Goal: Check status

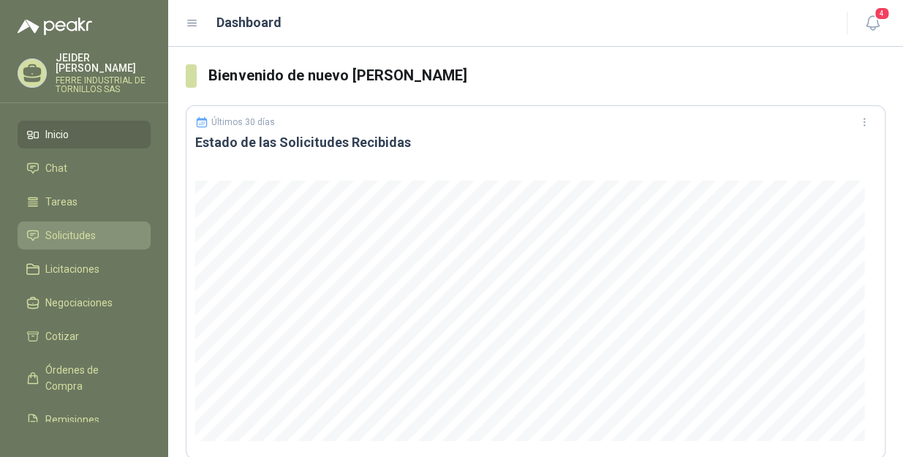
click at [77, 227] on span "Solicitudes" at bounding box center [70, 235] width 50 height 16
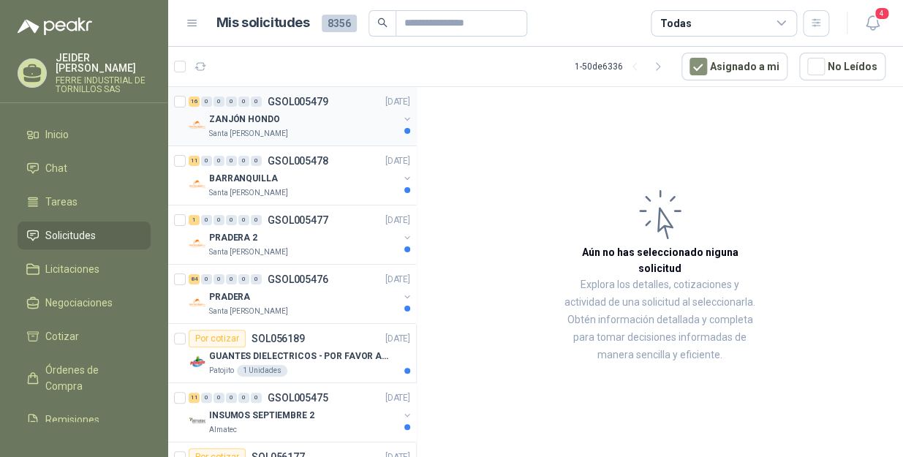
click at [256, 117] on p "ZANJÓN HONDO" at bounding box center [244, 120] width 71 height 14
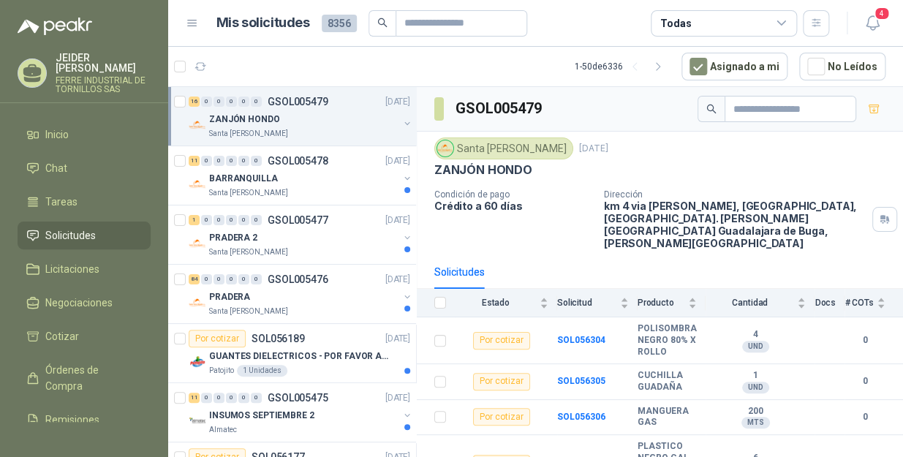
click at [322, 134] on div "Santa [PERSON_NAME]" at bounding box center [303, 134] width 189 height 12
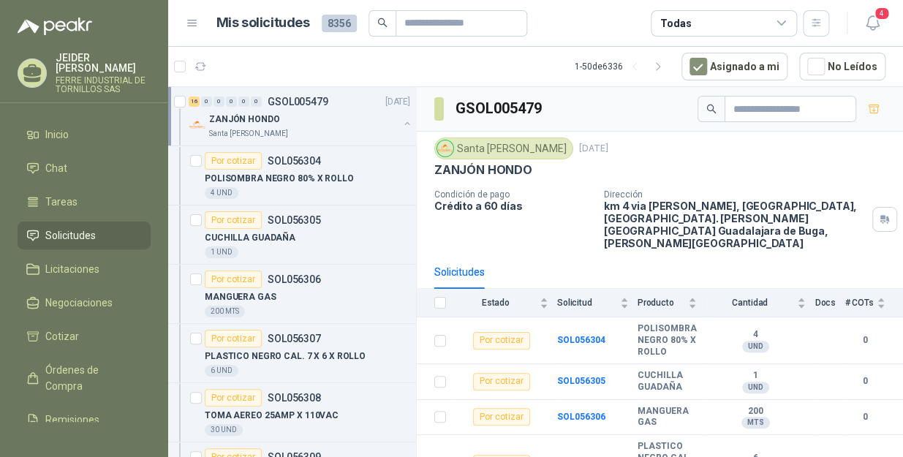
scroll to position [4, 0]
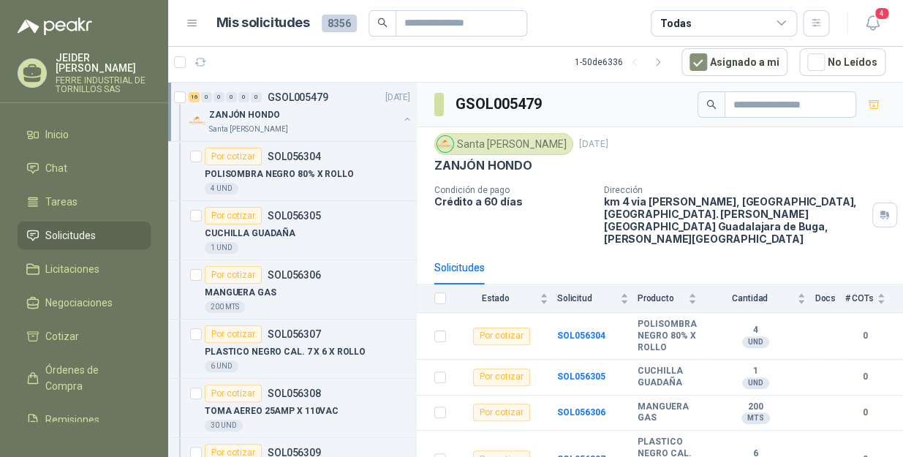
click at [318, 124] on div "Santa [PERSON_NAME]" at bounding box center [303, 130] width 189 height 12
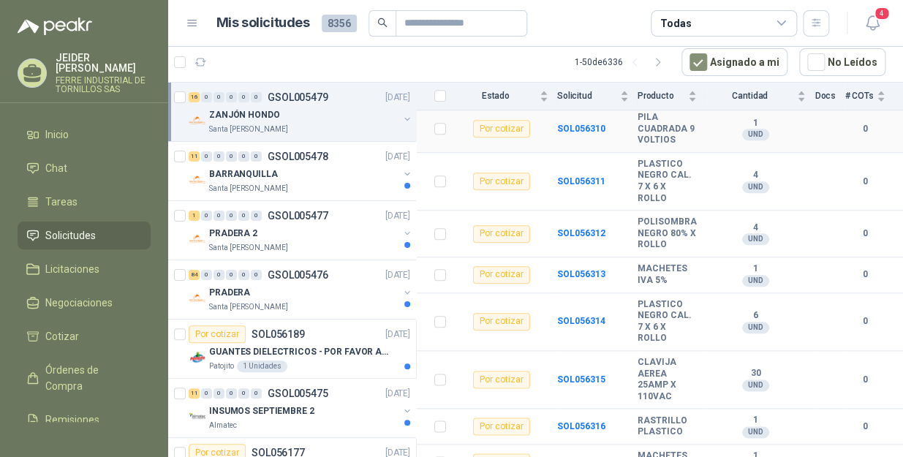
scroll to position [558, 0]
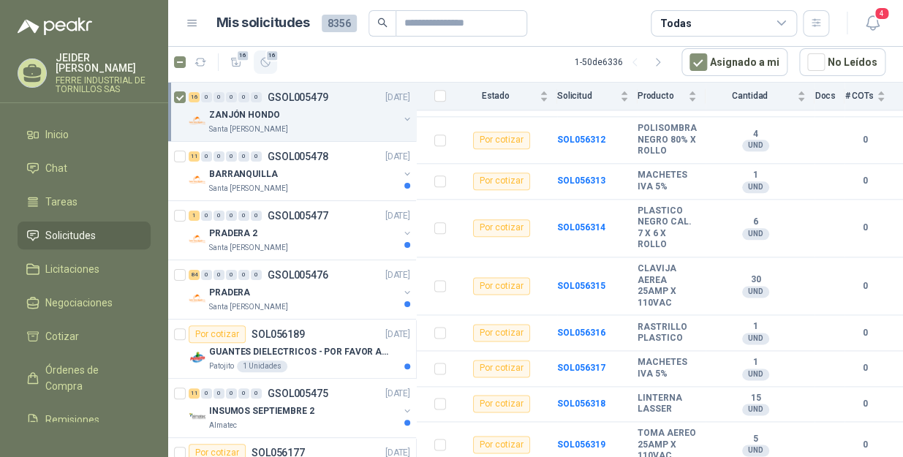
click at [273, 59] on span "16" at bounding box center [272, 56] width 14 height 12
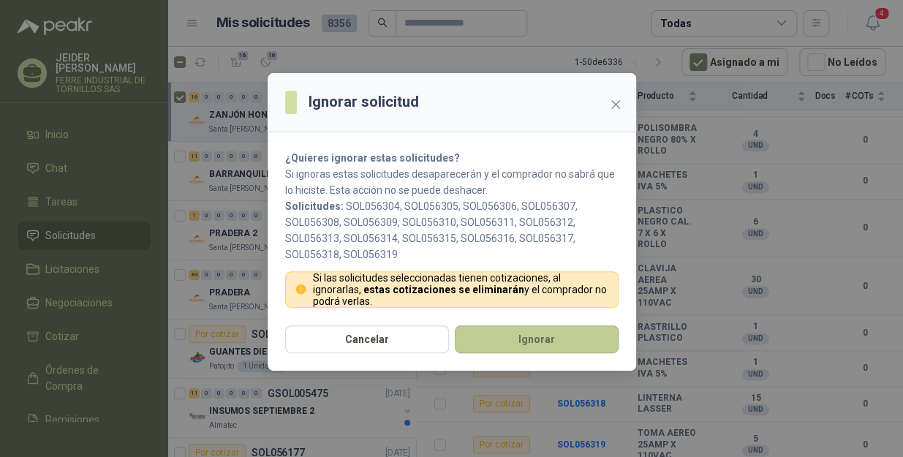
click at [512, 341] on button "Ignorar" at bounding box center [537, 339] width 164 height 28
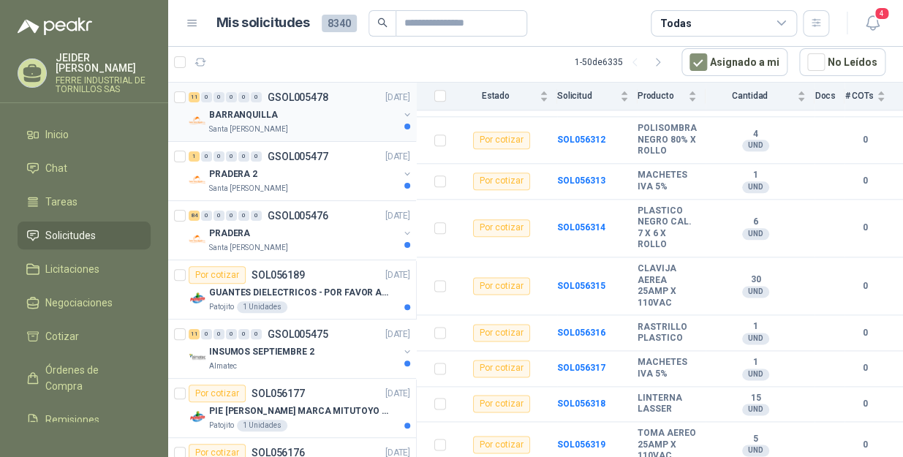
click at [314, 115] on div "BARRANQUILLA" at bounding box center [303, 115] width 189 height 18
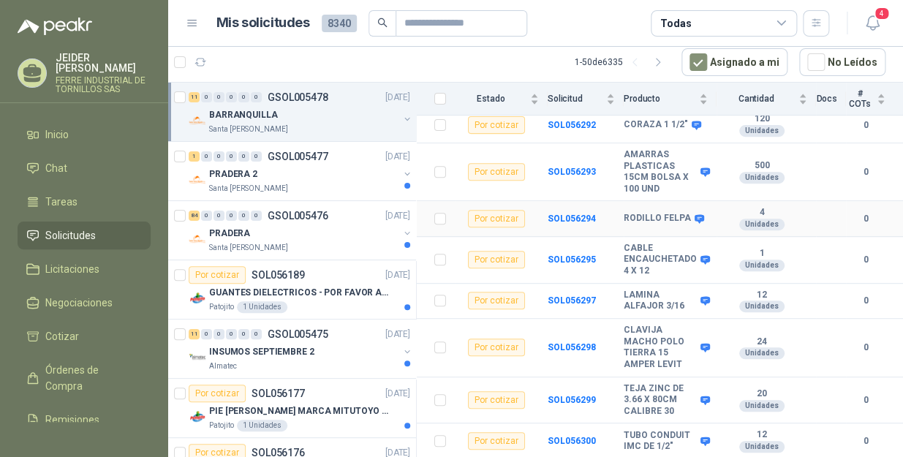
scroll to position [263, 0]
